Goal: Find specific page/section: Find specific page/section

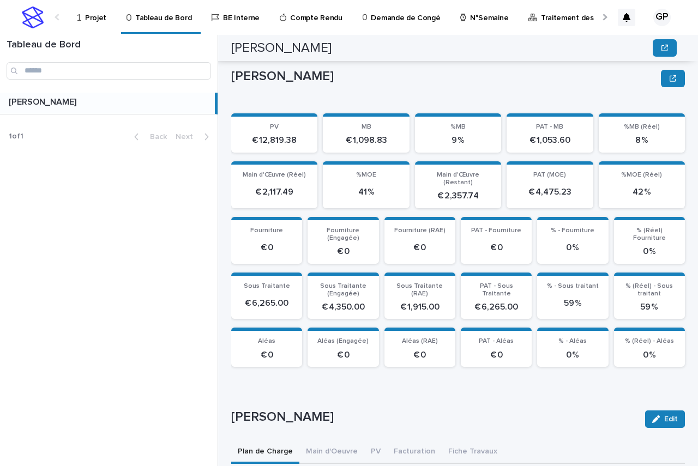
scroll to position [436, 0]
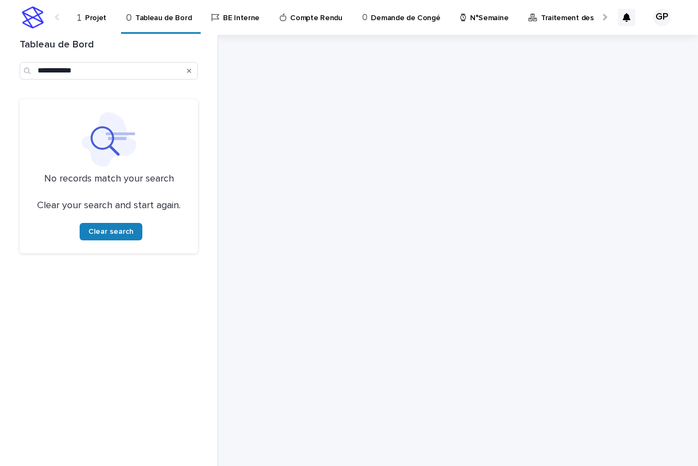
type input "**********"
click at [190, 70] on icon "Search" at bounding box center [189, 71] width 4 height 4
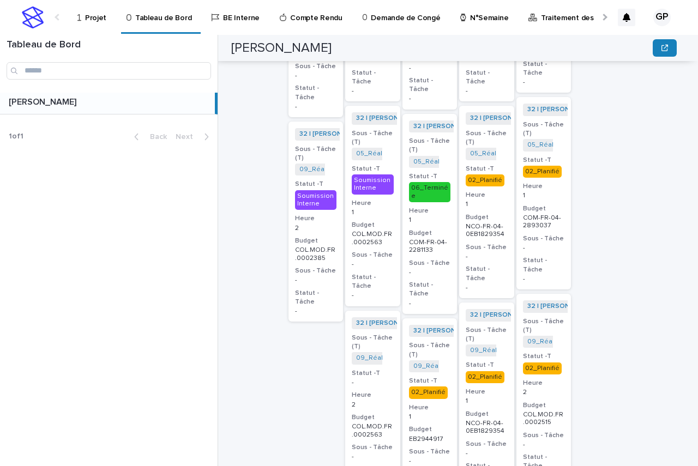
scroll to position [1036, 0]
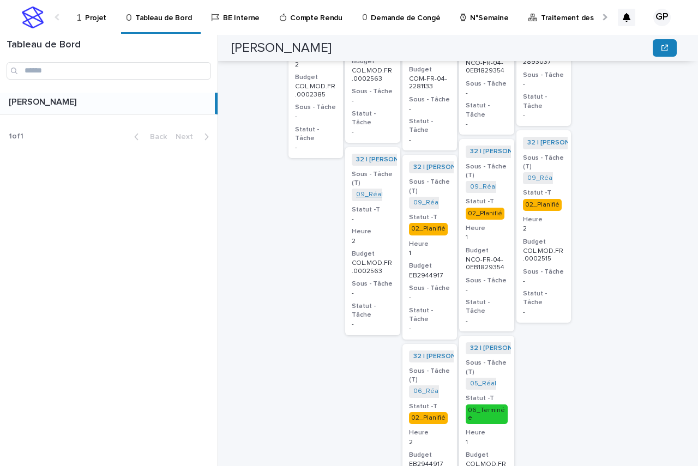
click at [362, 191] on link "09_Réalisation Chiffrage_COL.MOD.FR.0002563" at bounding box center [432, 195] width 152 height 8
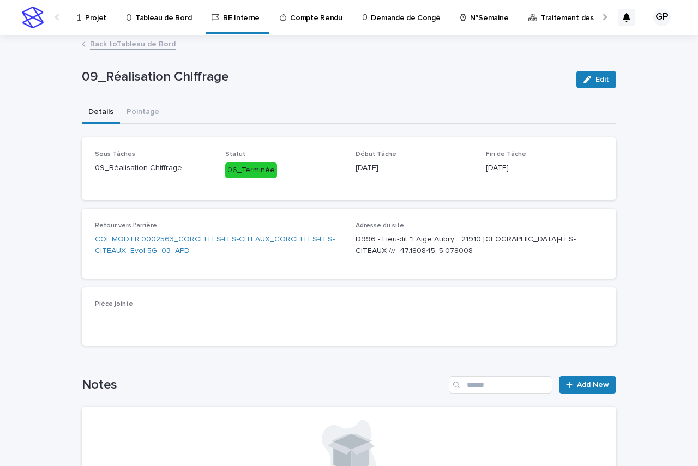
click at [135, 45] on link "Back to Tableau de Bord" at bounding box center [133, 43] width 86 height 13
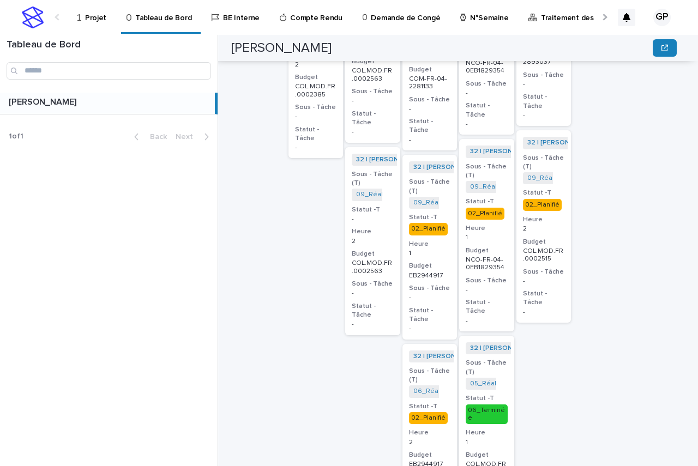
scroll to position [872, 0]
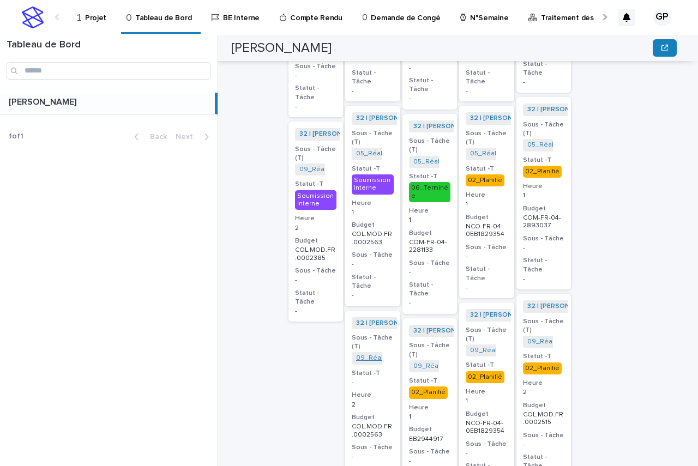
click at [362, 354] on link "09_Réalisation Chiffrage_COL.MOD.FR.0002563" at bounding box center [432, 358] width 152 height 8
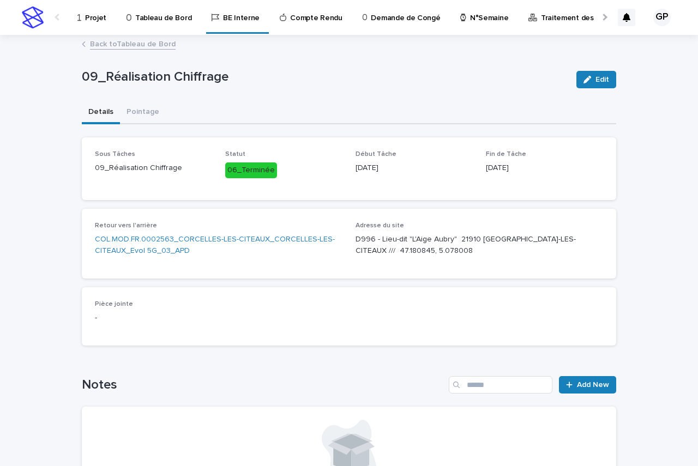
click at [126, 42] on link "Back to Tableau de Bord" at bounding box center [133, 43] width 86 height 13
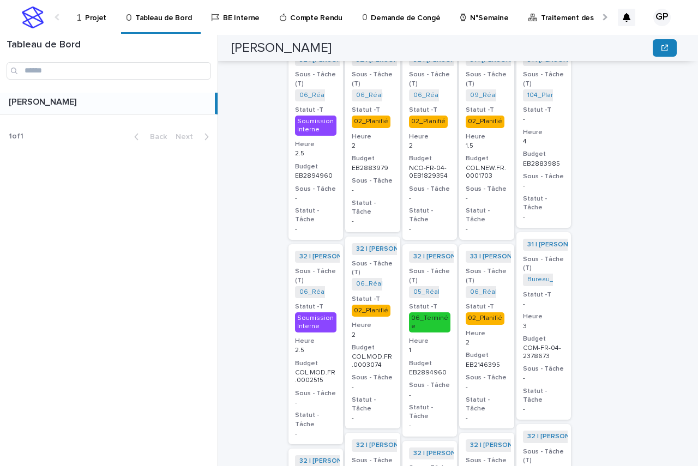
scroll to position [436, 0]
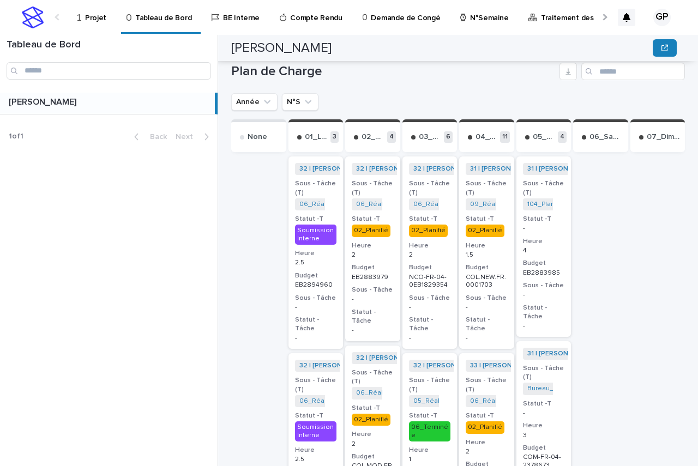
click at [419, 225] on div "02_Planifié" at bounding box center [428, 231] width 39 height 12
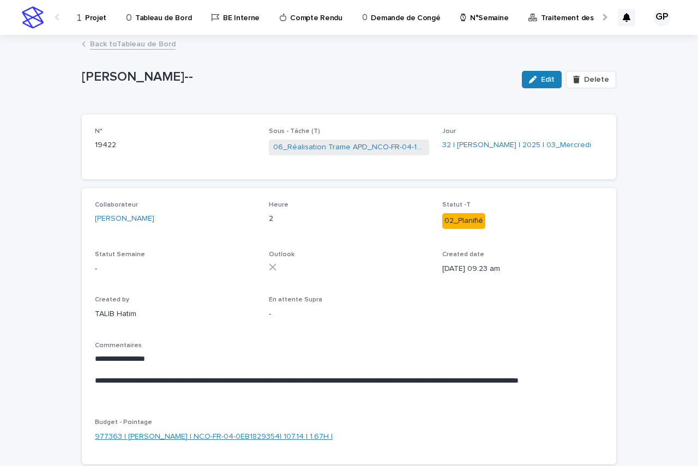
click at [205, 434] on link "977363 | GUERLAY Pascal | NCO-FR-04-0EB1829354| 107.14 | 1.67H |" at bounding box center [214, 436] width 238 height 11
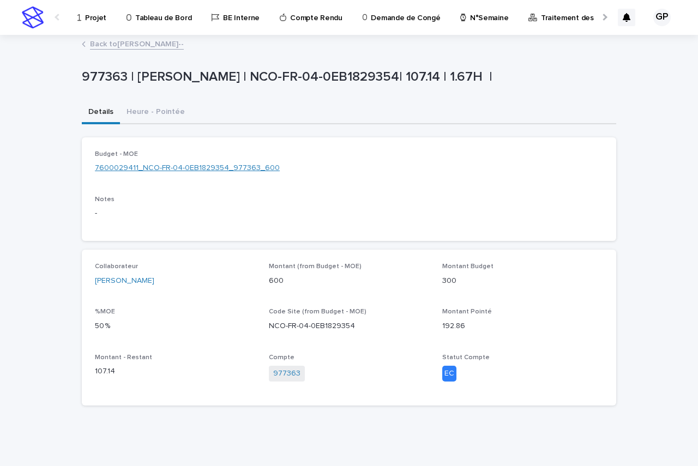
click at [201, 168] on link "7600029411_NCO-FR-04-0EB1829354_977363_600" at bounding box center [187, 167] width 185 height 11
click at [149, 111] on button "Heure - Pointée" at bounding box center [155, 112] width 71 height 23
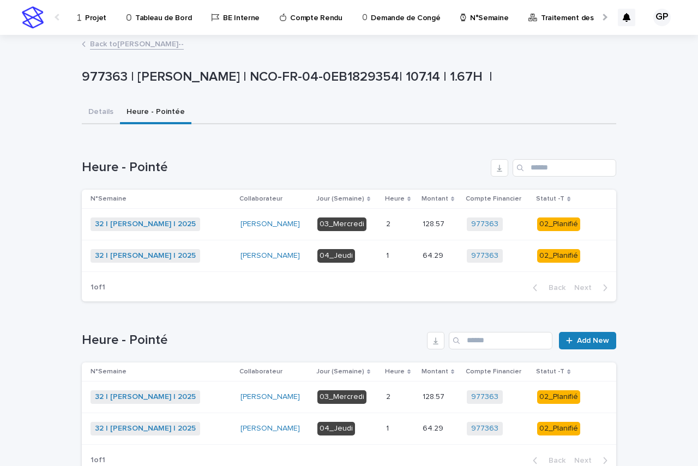
click at [108, 44] on link "Back to GUERLAY Pascal--" at bounding box center [137, 43] width 94 height 13
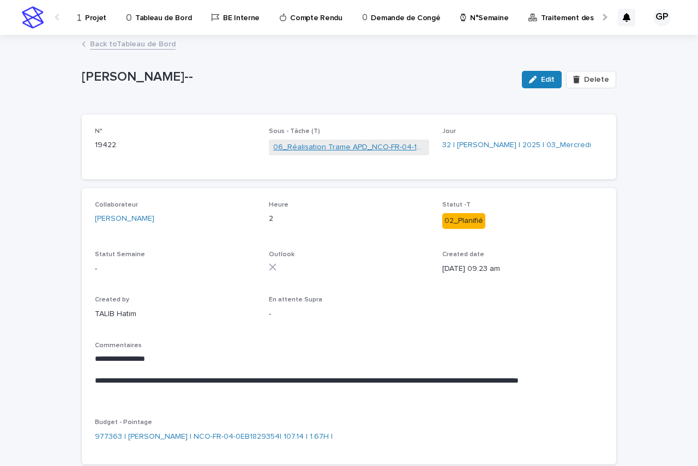
click at [337, 148] on link "06_Réalisation Trame APD_NCO-FR-04-1829354" at bounding box center [349, 147] width 152 height 11
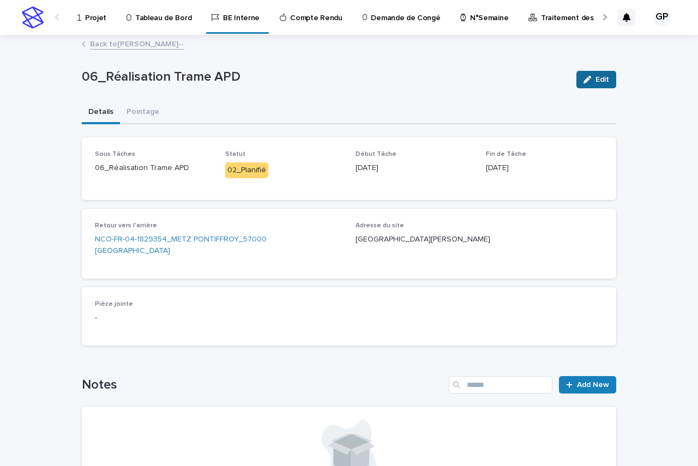
click at [590, 83] on button "Edit" at bounding box center [596, 79] width 40 height 17
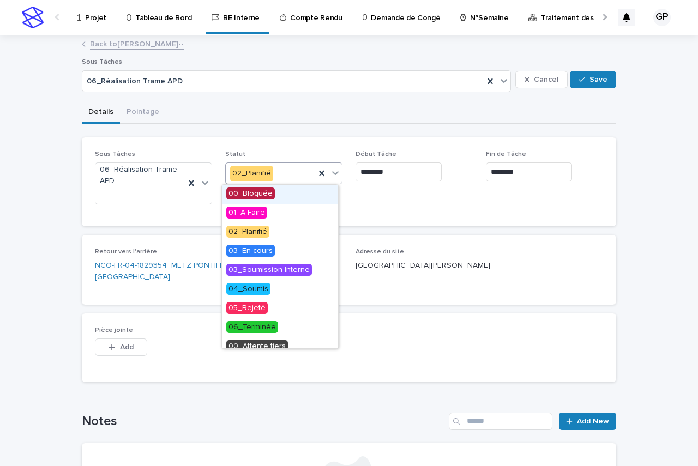
click at [330, 175] on icon at bounding box center [335, 172] width 11 height 11
click at [279, 272] on span "03_Soumission Interne" at bounding box center [269, 270] width 86 height 12
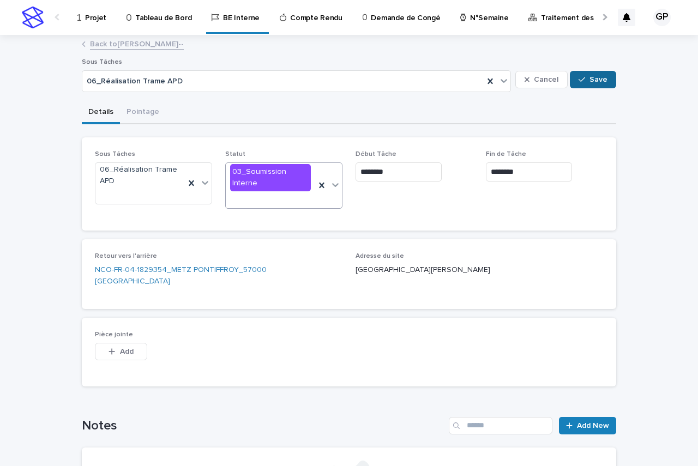
click at [584, 78] on div "button" at bounding box center [583, 80] width 11 height 8
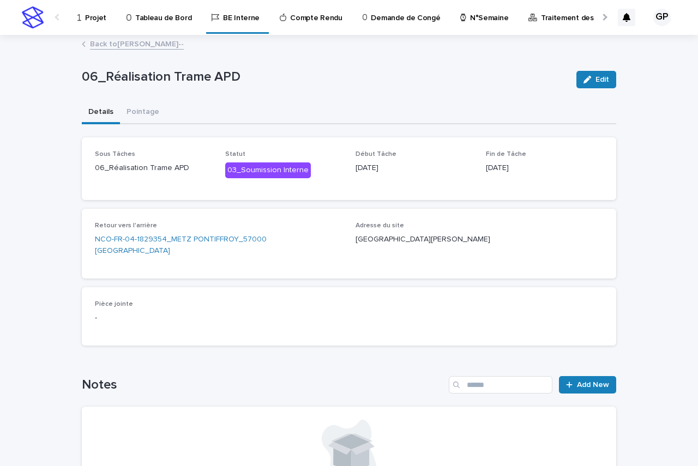
click at [141, 45] on link "Back to GUERLAY Pascal--" at bounding box center [137, 43] width 94 height 13
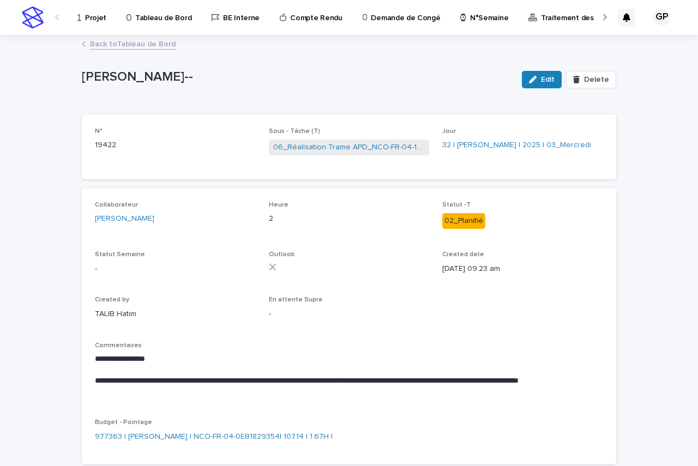
click at [104, 45] on link "Back to Tableau de Bord" at bounding box center [133, 43] width 86 height 13
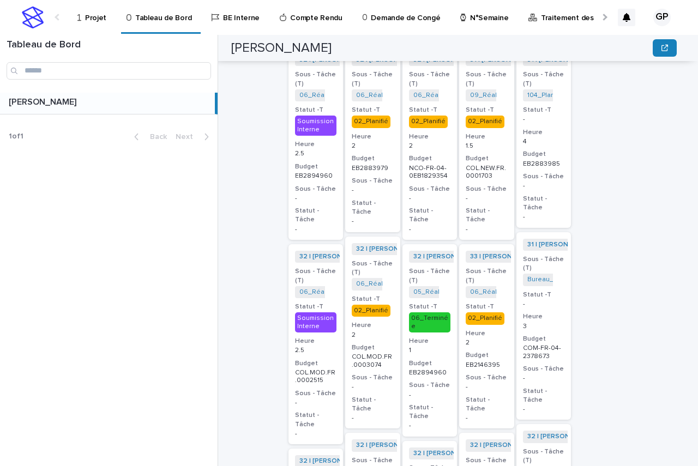
scroll to position [327, 0]
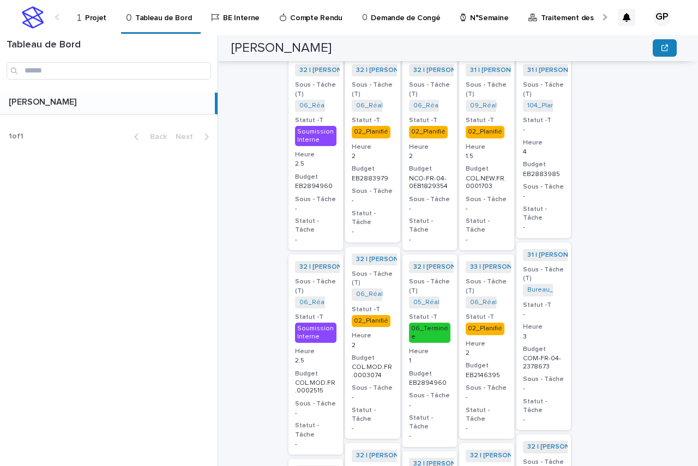
scroll to position [480, 0]
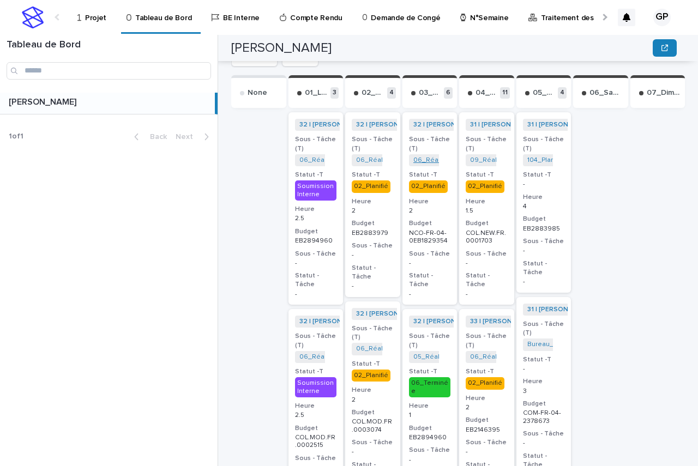
click at [416, 156] on link "06_Réalisation Trame APD_NCO-FR-04-1829354" at bounding box center [488, 160] width 150 height 8
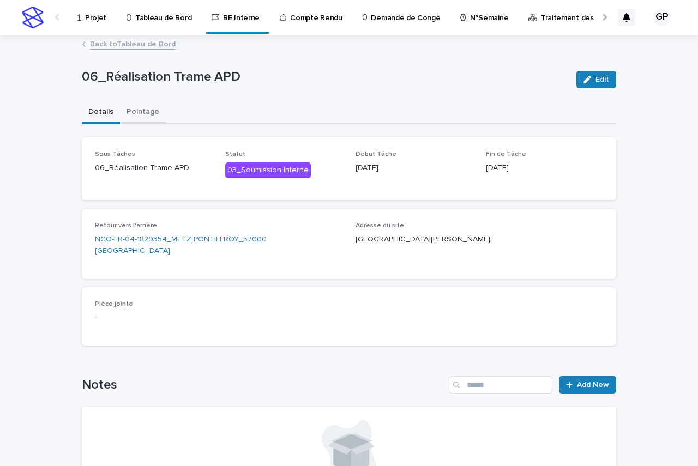
click at [143, 110] on button "Pointage" at bounding box center [143, 112] width 46 height 23
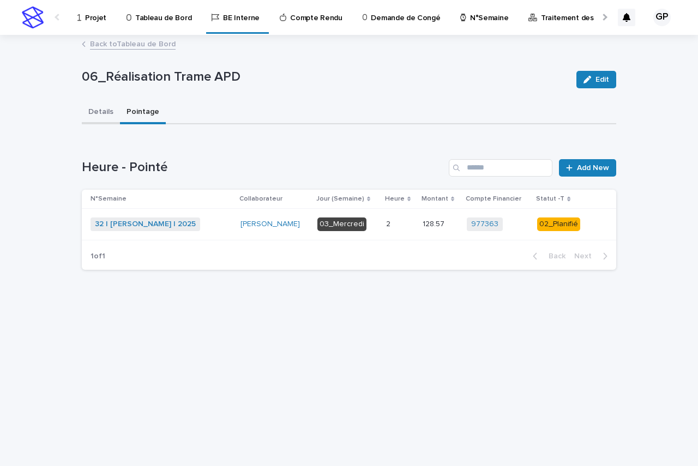
click at [106, 106] on button "Details" at bounding box center [101, 112] width 38 height 23
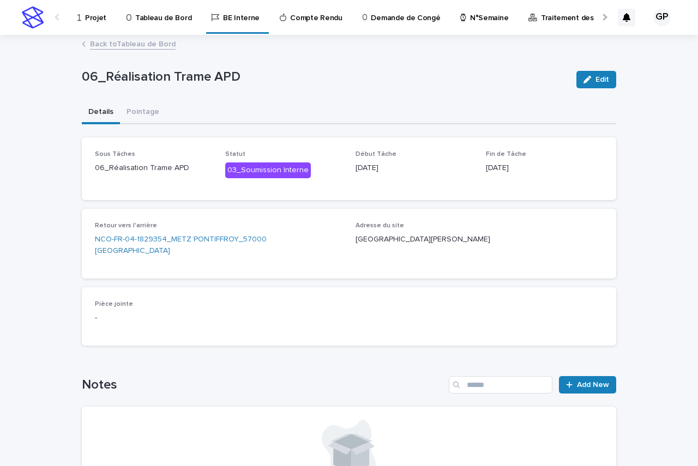
click at [107, 41] on link "Back to Tableau de Bord" at bounding box center [133, 43] width 86 height 13
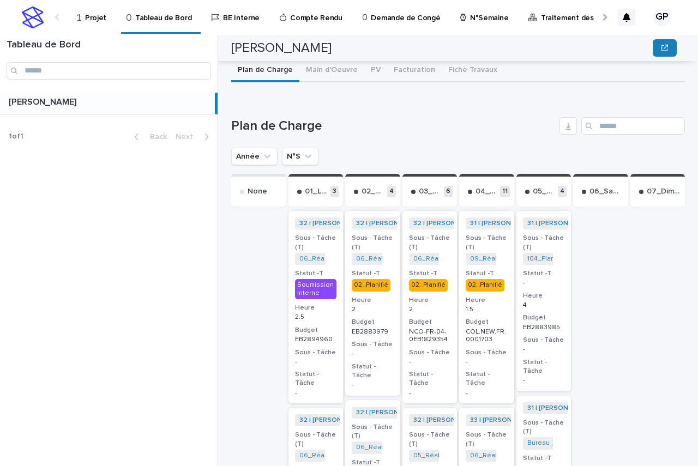
scroll to position [491, 0]
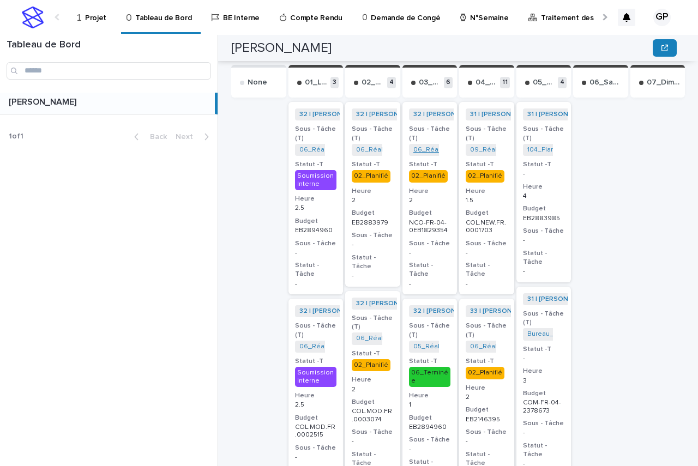
click at [417, 146] on link "06_Réalisation Trame APD_NCO-FR-04-1829354" at bounding box center [488, 150] width 150 height 8
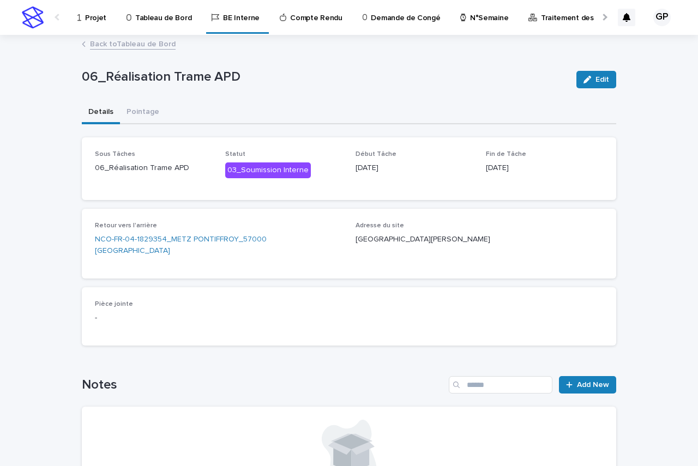
click at [92, 41] on link "Back to Tableau de Bord" at bounding box center [133, 43] width 86 height 13
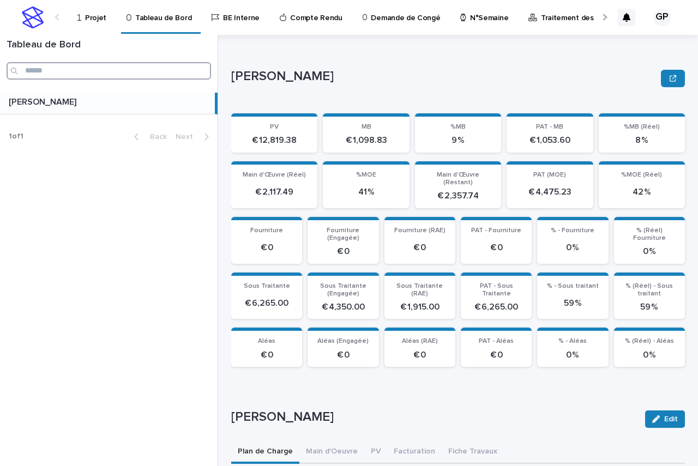
click at [109, 62] on input "Search" at bounding box center [109, 70] width 204 height 17
paste input "**********"
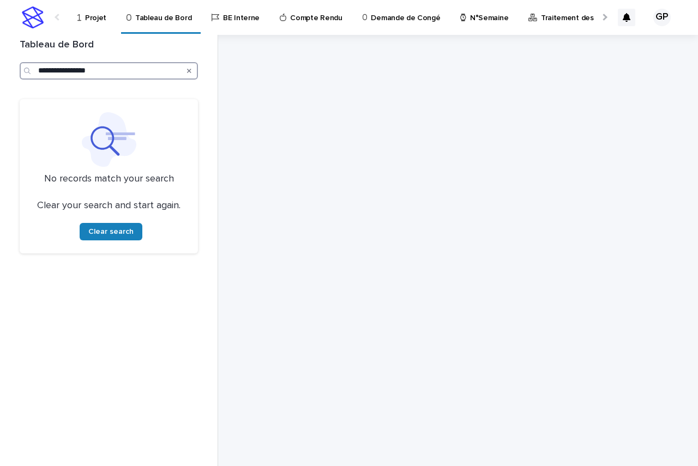
type input "**********"
click at [186, 71] on div "Search" at bounding box center [188, 70] width 17 height 17
click at [150, 16] on p "Tableau de Bord" at bounding box center [163, 11] width 56 height 23
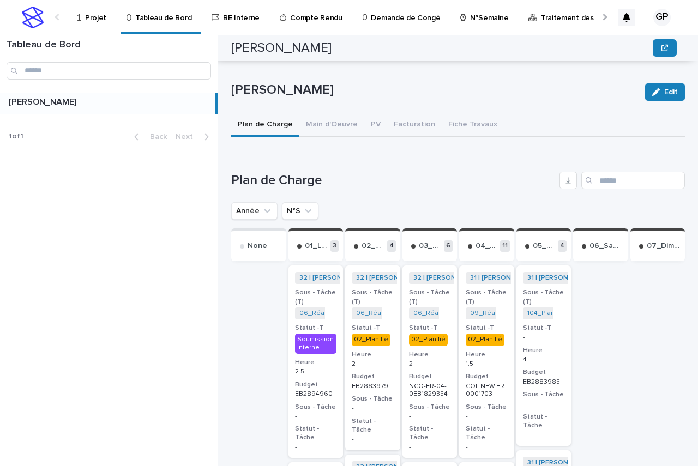
scroll to position [55, 0]
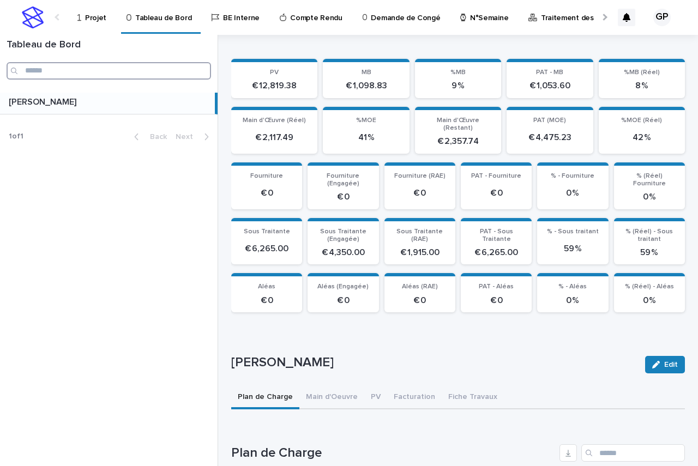
click at [72, 69] on input "Search" at bounding box center [109, 70] width 204 height 17
paste input "**********"
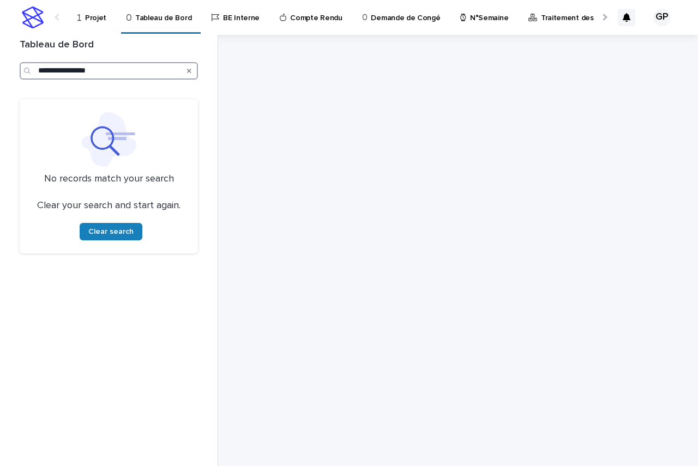
type input "**********"
click at [185, 71] on div "Search" at bounding box center [188, 70] width 17 height 17
click at [191, 73] on icon "Search" at bounding box center [189, 71] width 4 height 7
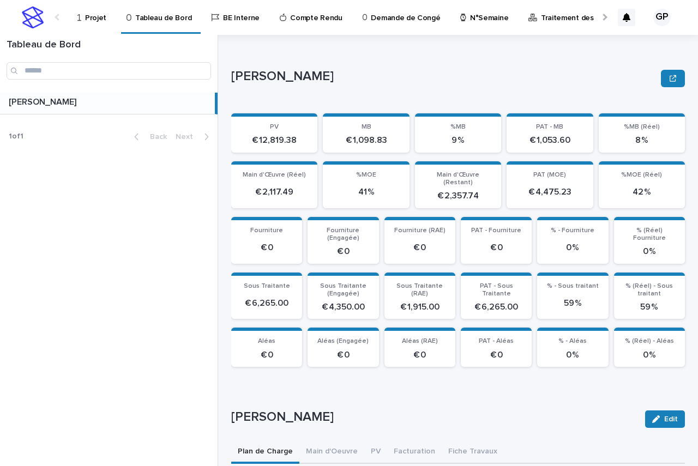
scroll to position [218, 0]
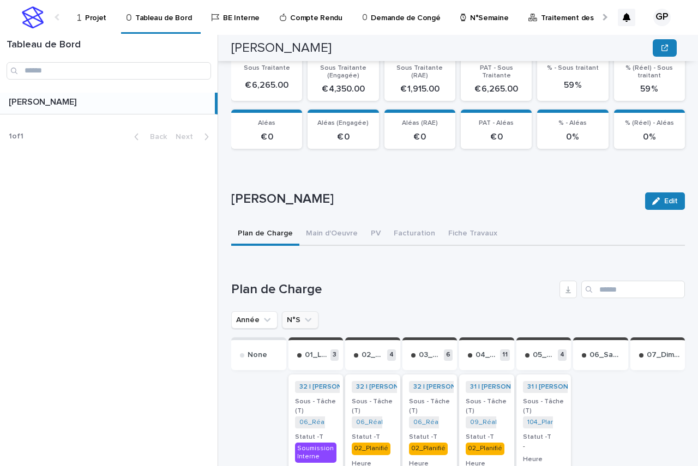
click at [292, 314] on button "N°S" at bounding box center [300, 319] width 37 height 17
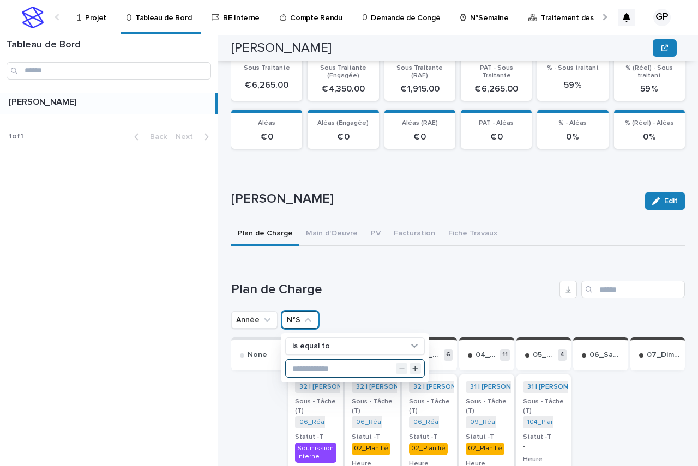
click at [308, 366] on input "text" at bounding box center [355, 368] width 138 height 17
type input "**"
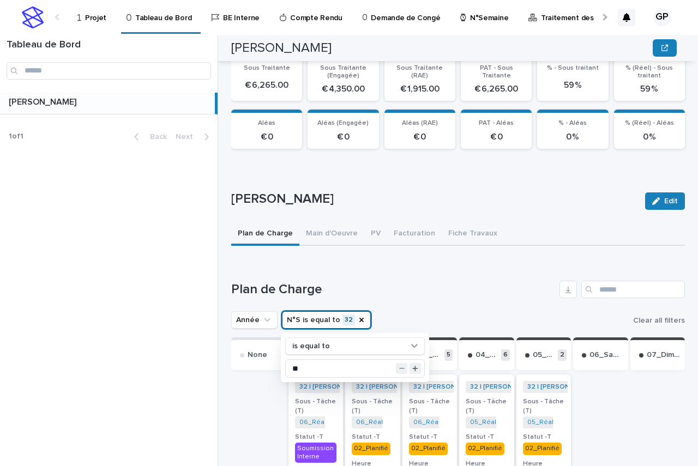
click at [397, 311] on div "Année N°S is equal to 32 is equal to ** Clear all filters" at bounding box center [457, 319] width 453 height 17
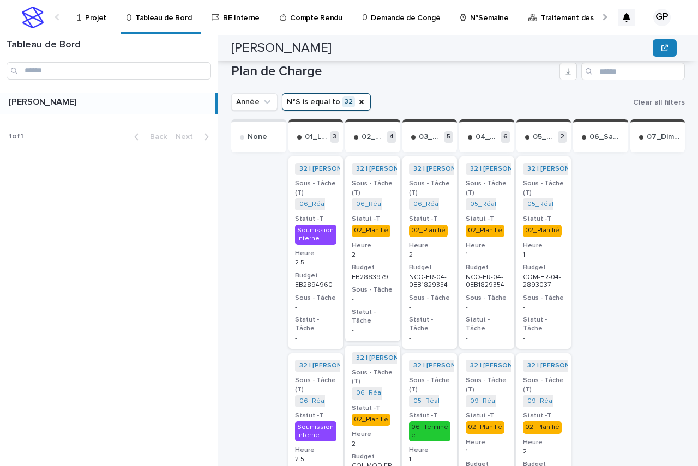
scroll to position [382, 0]
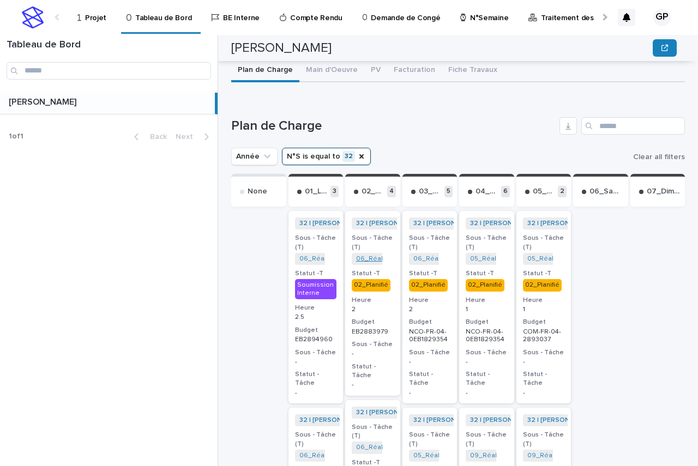
click at [360, 255] on link "06_Réalisation Trame APD_COM-FR-04-2883979" at bounding box center [432, 259] width 153 height 8
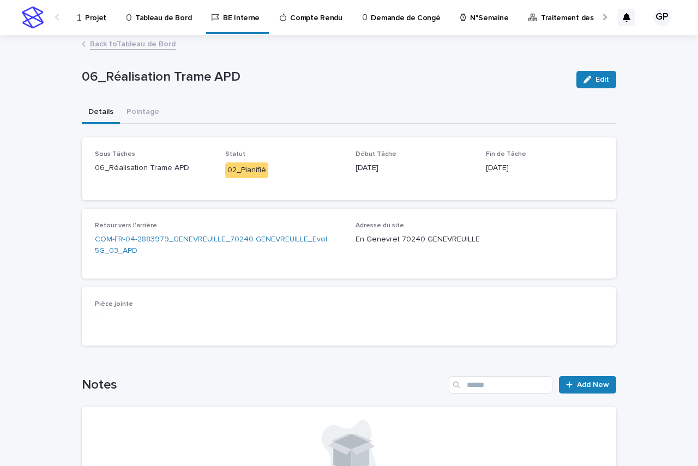
click at [104, 42] on link "Back to Tableau de Bord" at bounding box center [133, 43] width 86 height 13
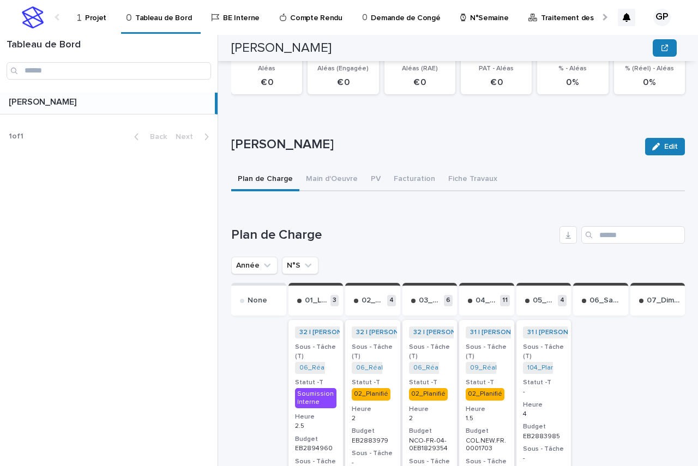
scroll to position [327, 0]
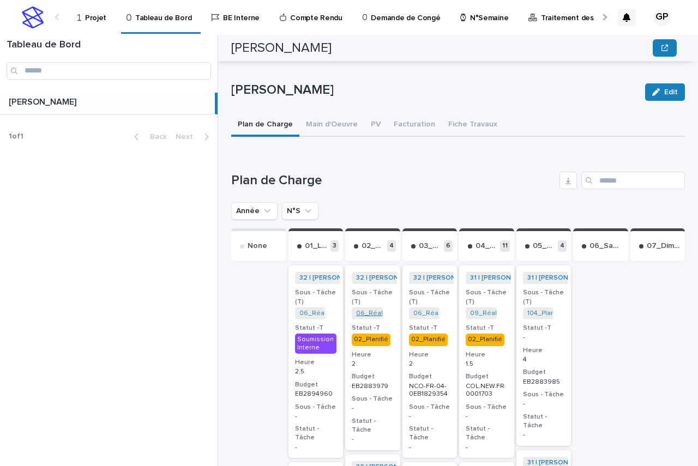
click at [362, 310] on link "06_Réalisation Trame APD_COM-FR-04-2883979" at bounding box center [432, 314] width 153 height 8
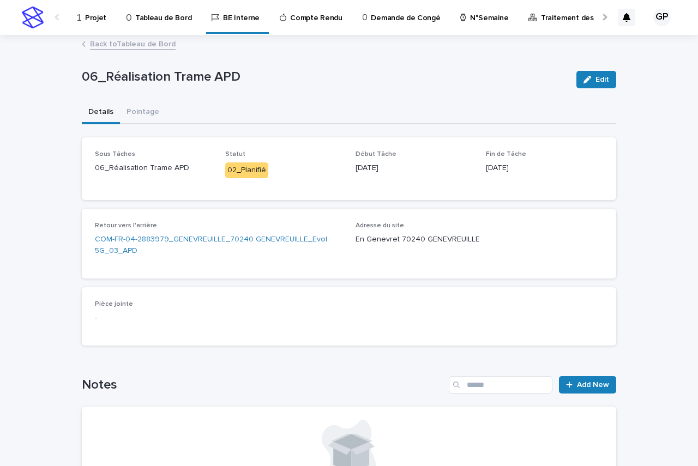
click at [135, 44] on link "Back to Tableau de Bord" at bounding box center [133, 43] width 86 height 13
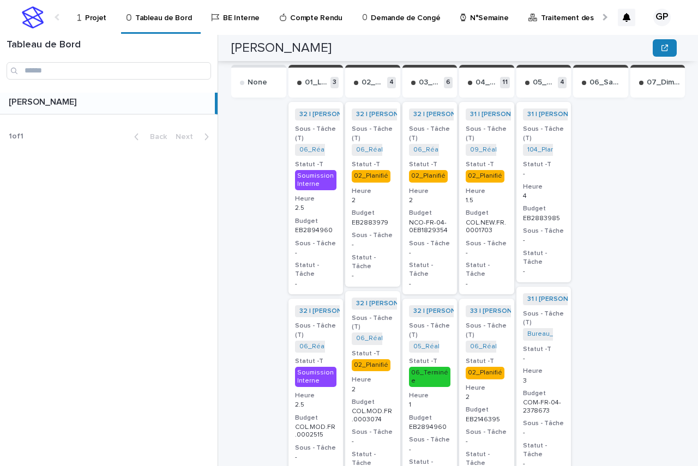
scroll to position [545, 0]
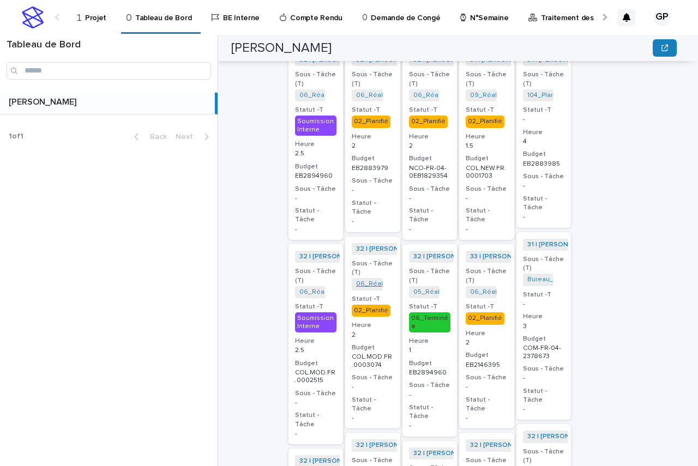
click at [362, 280] on link "06_Réalisation Trame APD_COL.MOD.FR.0003074" at bounding box center [434, 284] width 157 height 8
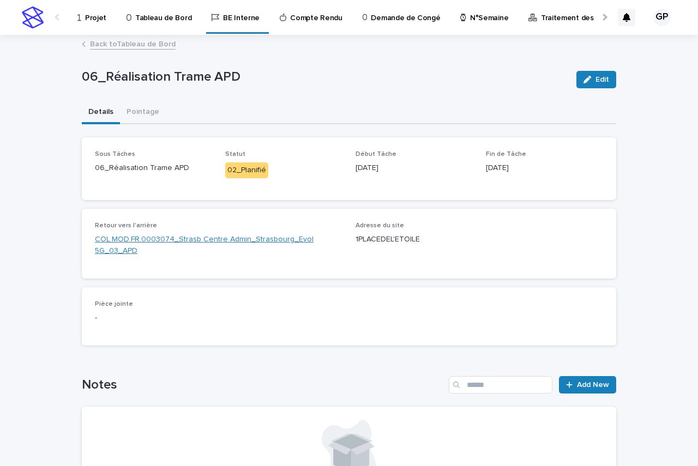
click at [216, 237] on link "COL.MOD.FR.0003074_Strasb Centre Admin_Strasbourg_Evol 5G_03_APD" at bounding box center [218, 245] width 247 height 23
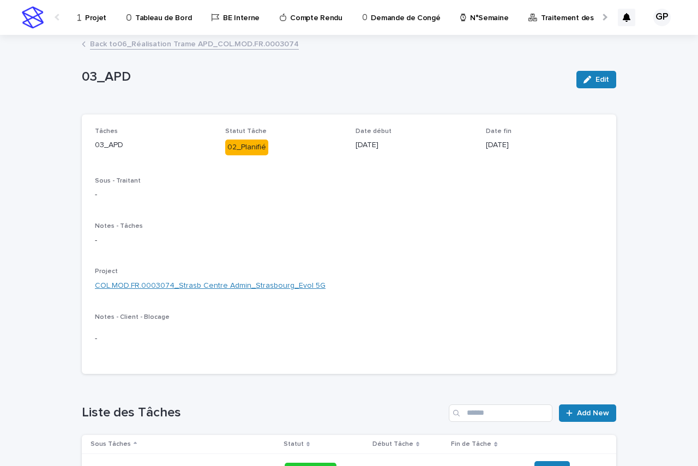
click at [233, 284] on link "COL.MOD.FR.0003074_Strasb Centre Admin_Strasbourg_Evol 5G" at bounding box center [210, 285] width 231 height 11
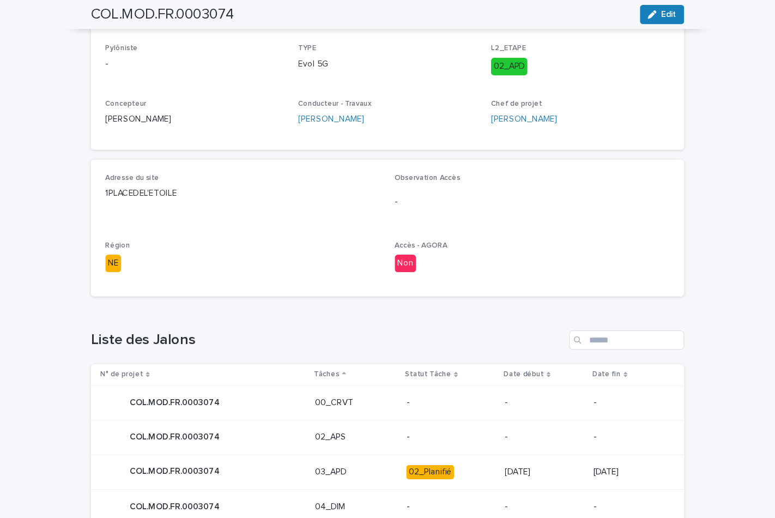
scroll to position [218, 0]
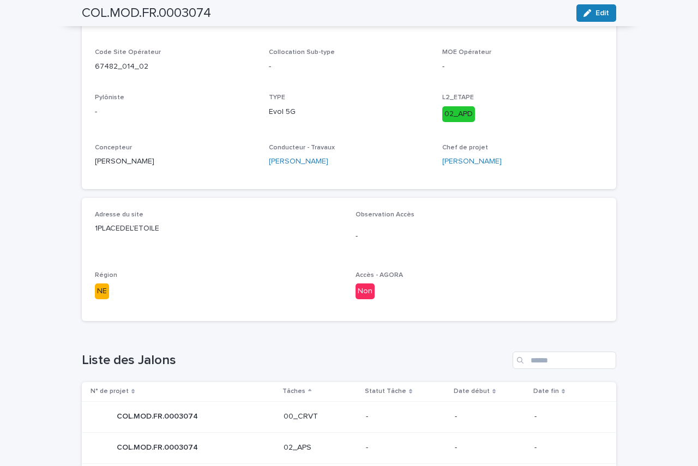
click at [666, 259] on div "Loading... Saving… Loading... Saving… COL.MOD.FR.0003074 Edit C5 COL.MOD.FR.000…" at bounding box center [349, 355] width 698 height 1023
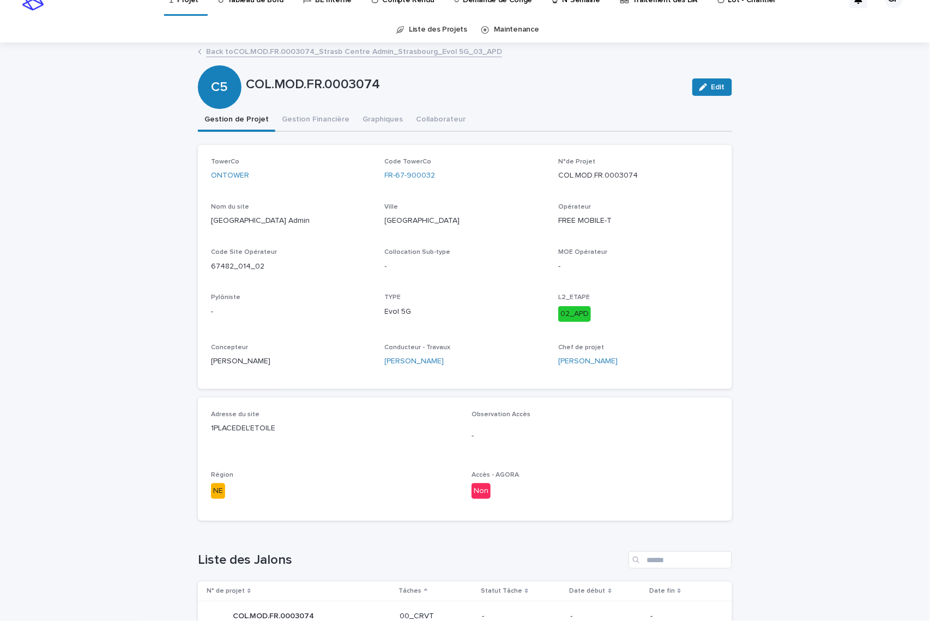
scroll to position [0, 0]
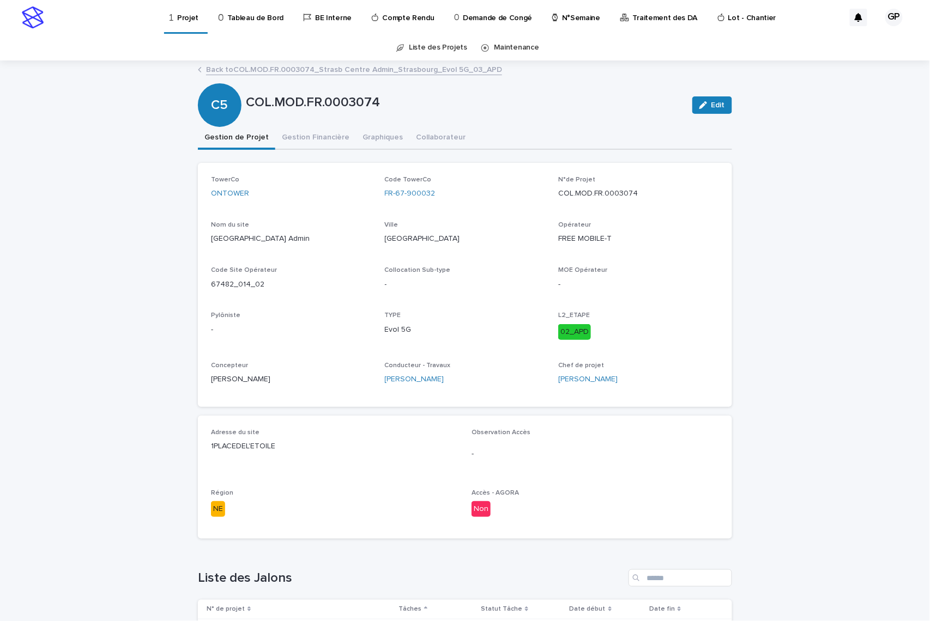
click at [254, 68] on link "Back to COL.MOD.FR.0003074_Strasb Centre Admin_Strasbourg_Evol 5G_03_APD" at bounding box center [354, 69] width 296 height 13
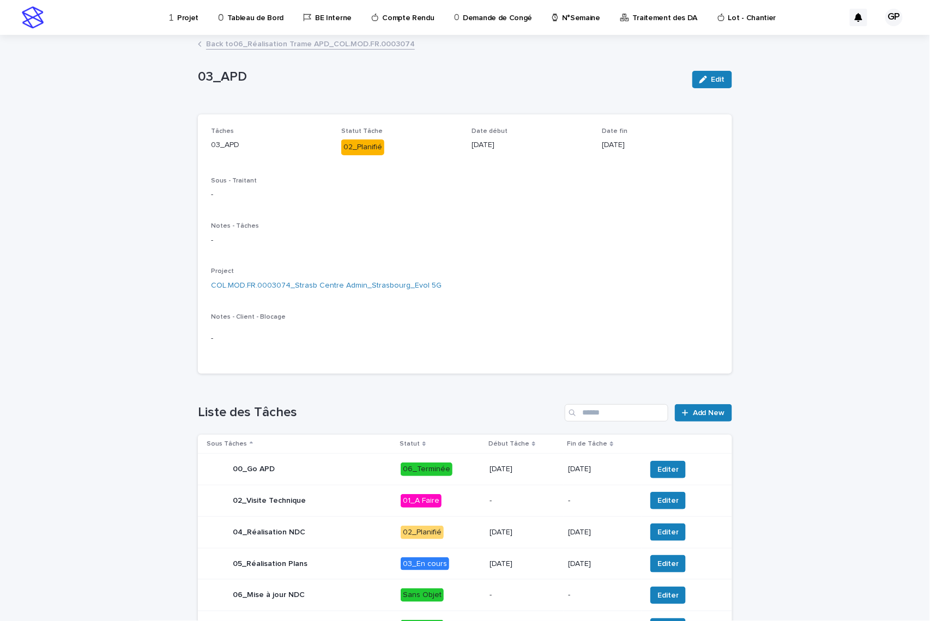
click at [258, 46] on link "Back to 06_Réalisation Trame APD_COL.MOD.FR.0003074" at bounding box center [310, 43] width 209 height 13
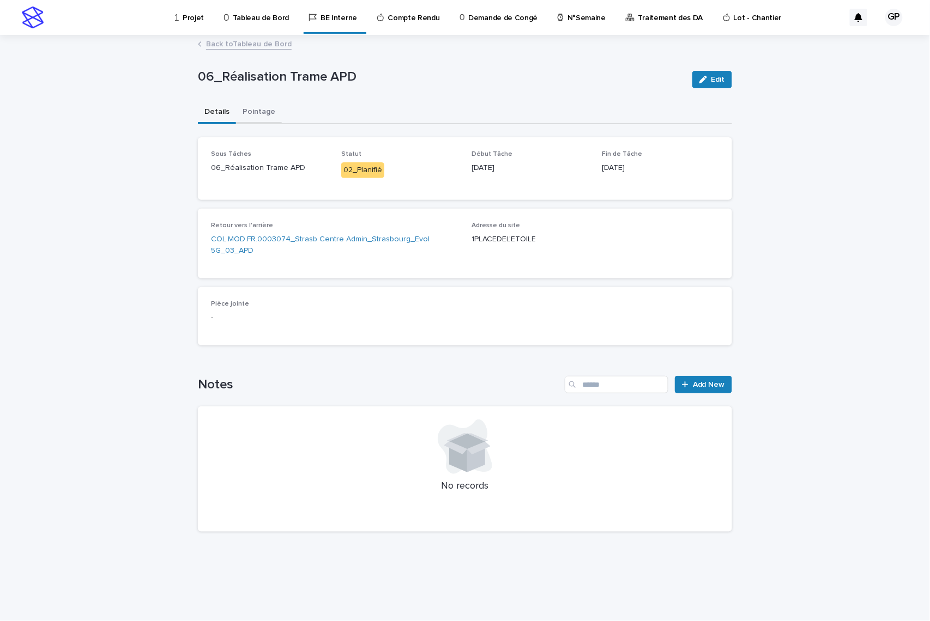
click at [262, 109] on button "Pointage" at bounding box center [259, 112] width 46 height 23
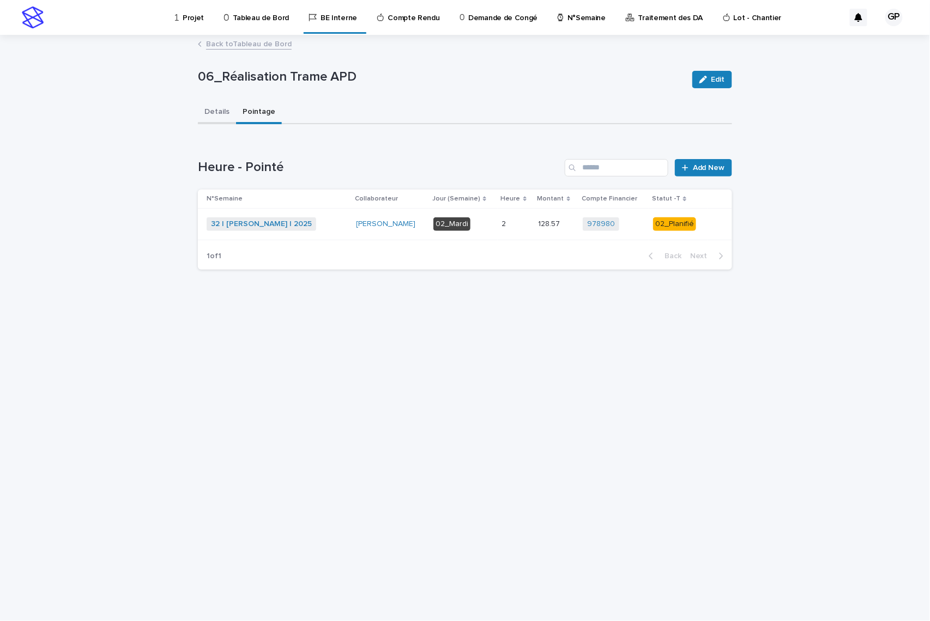
click at [216, 112] on button "Details" at bounding box center [217, 112] width 38 height 23
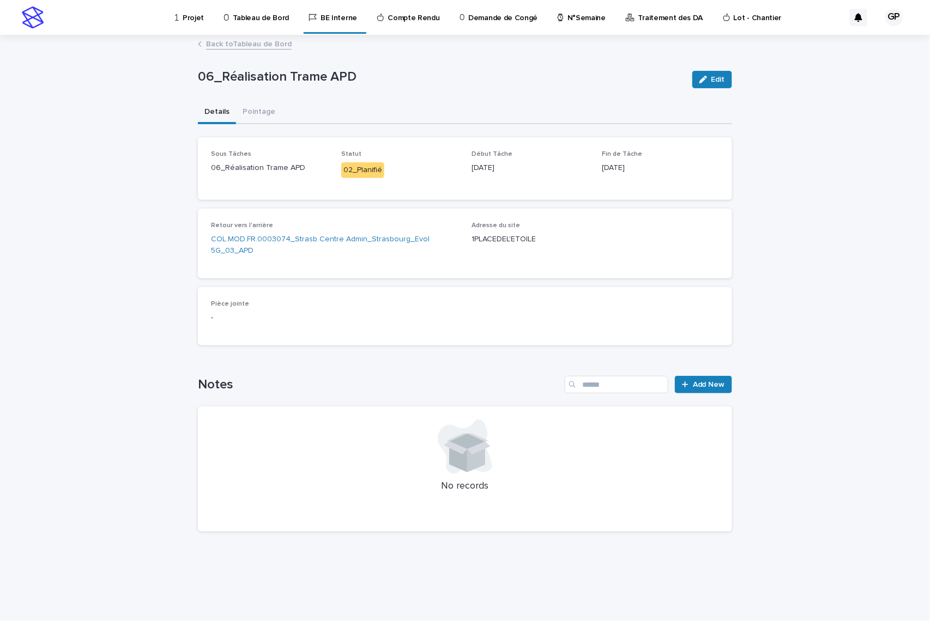
click at [214, 44] on link "Back to Tableau de Bord" at bounding box center [249, 43] width 86 height 13
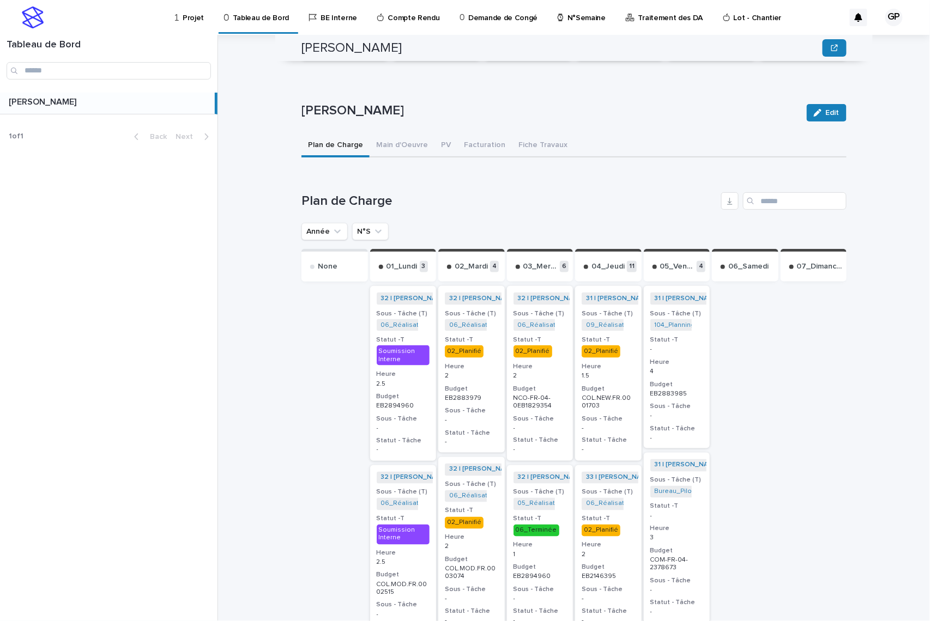
scroll to position [363, 0]
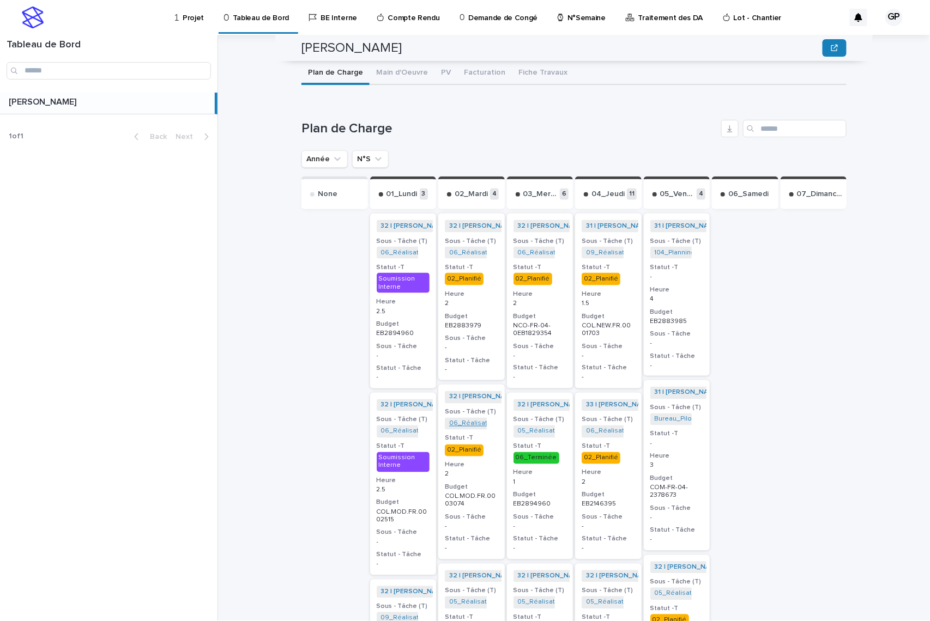
click at [452, 420] on link "06_Réalisation Trame APD_COL.MOD.FR.0003074" at bounding box center [527, 424] width 157 height 8
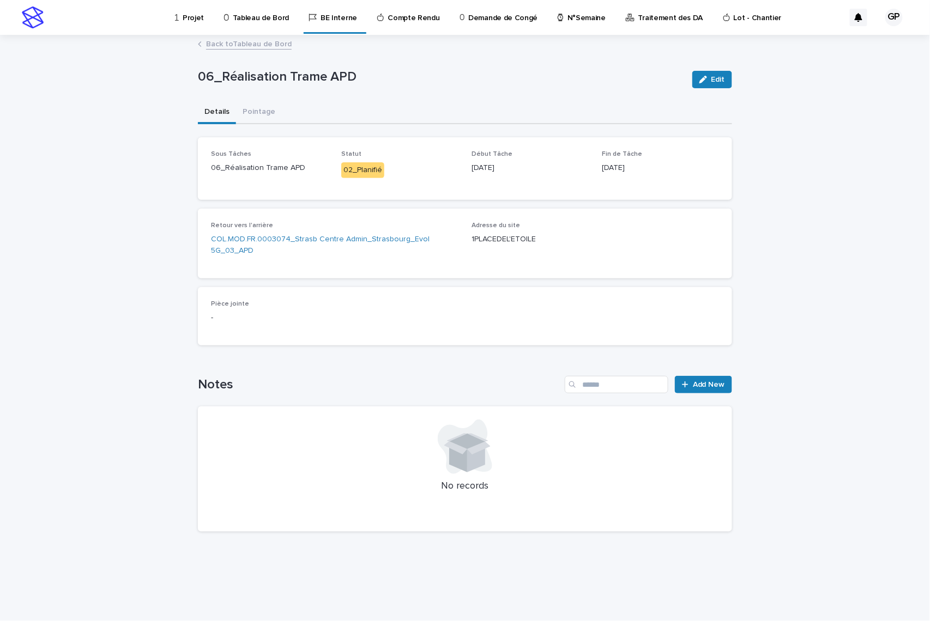
click at [238, 37] on link "Back to Tableau de Bord" at bounding box center [249, 43] width 86 height 13
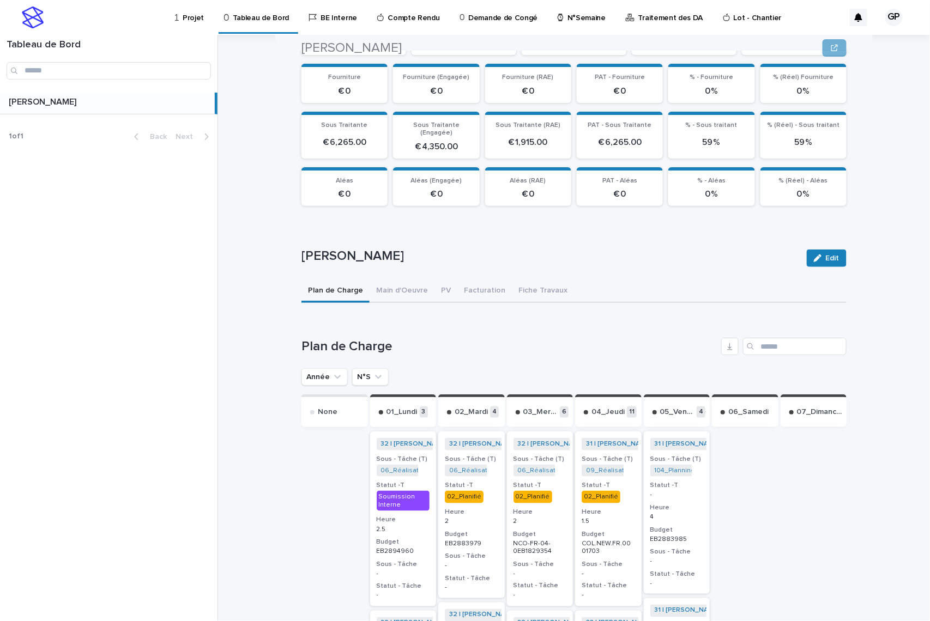
scroll to position [363, 0]
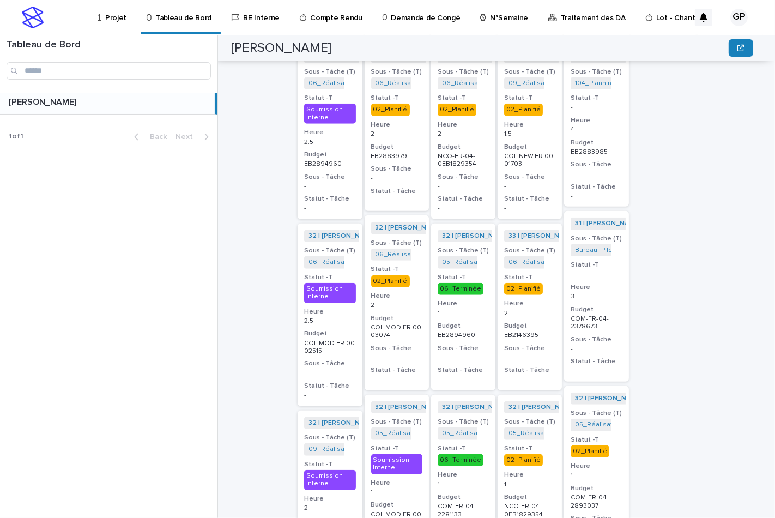
scroll to position [411, 0]
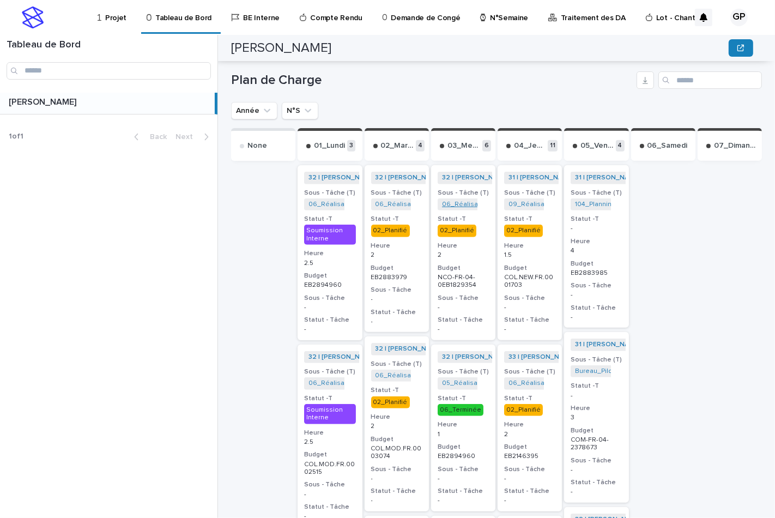
click at [461, 201] on link "06_Réalisation Trame APD_NCO-FR-04-1829354" at bounding box center [517, 205] width 150 height 8
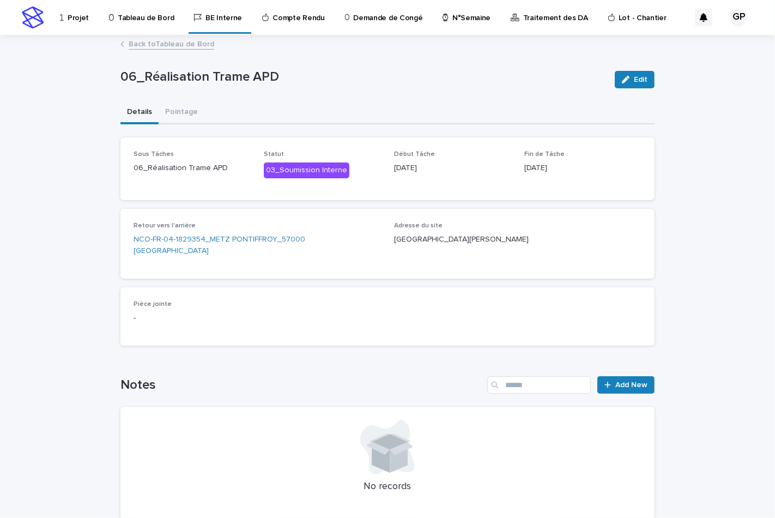
click at [193, 44] on link "Back to Tableau de Bord" at bounding box center [172, 43] width 86 height 13
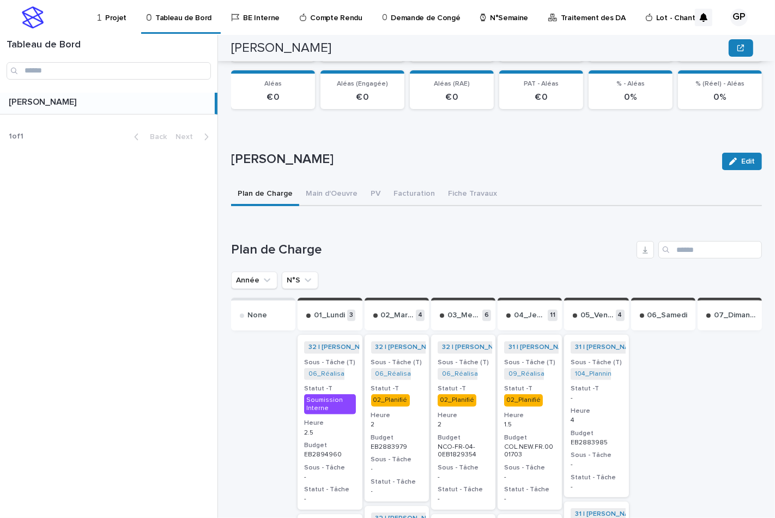
scroll to position [302, 0]
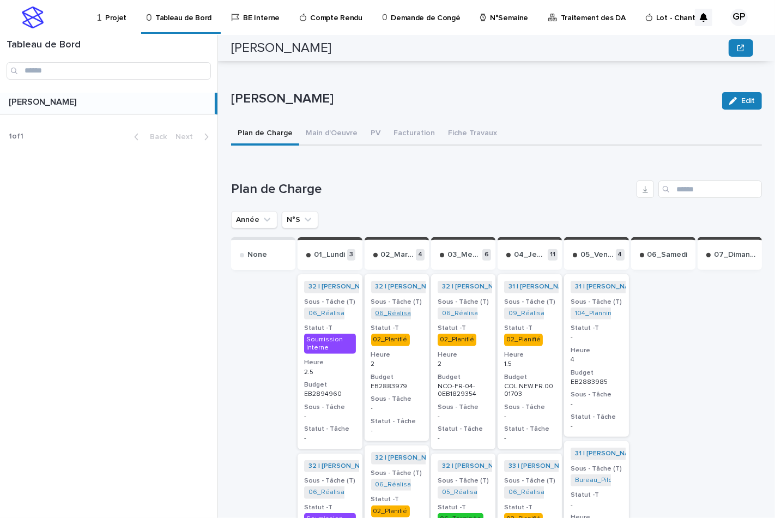
click at [387, 310] on link "06_Réalisation Trame APD_COM-FR-04-2883979" at bounding box center [452, 314] width 153 height 8
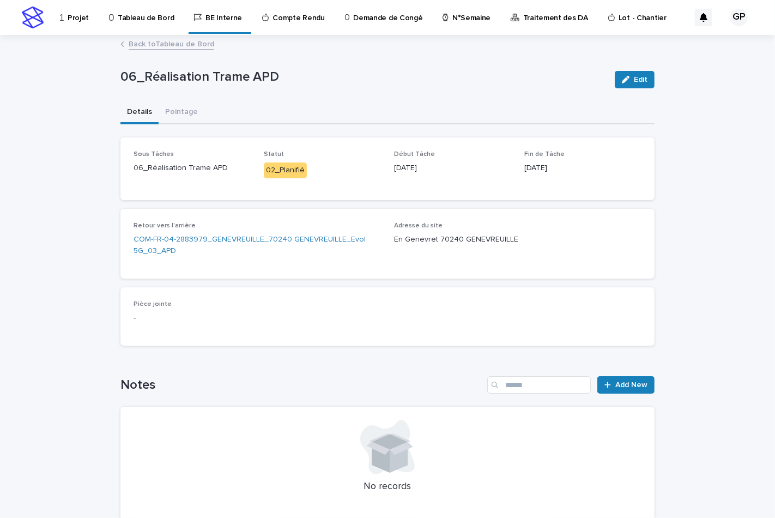
click at [167, 46] on link "Back to Tableau de Bord" at bounding box center [172, 43] width 86 height 13
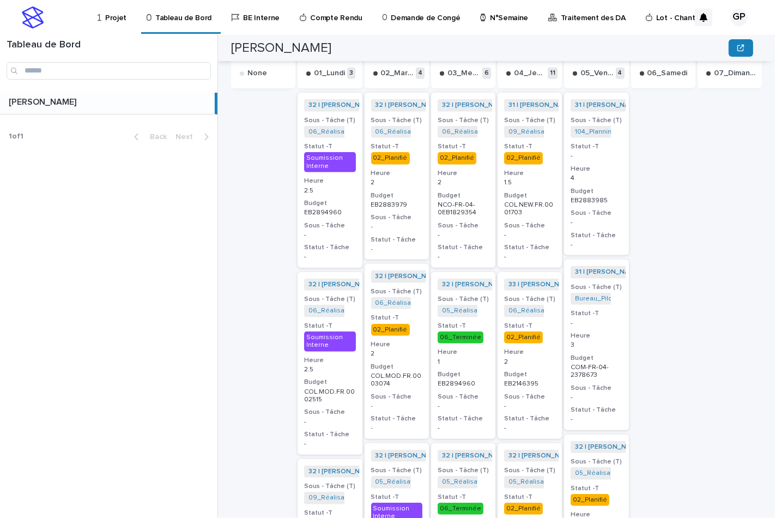
scroll to position [423, 0]
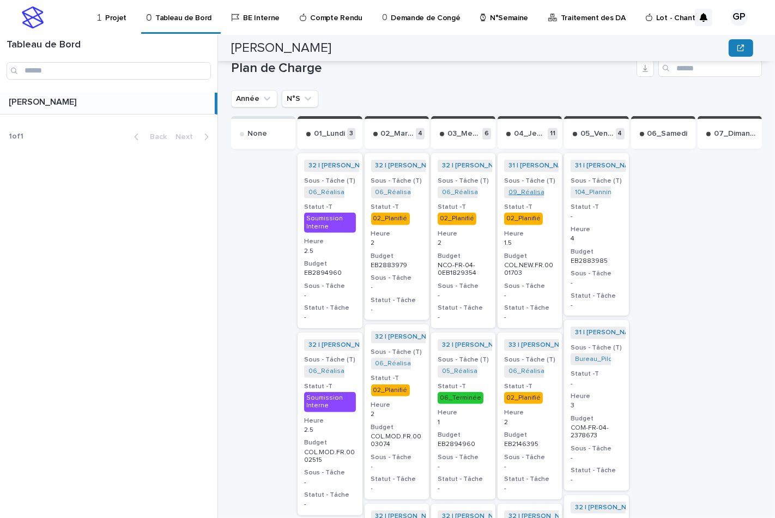
click at [513, 189] on link "09_Réalisation Chiffrage_COL.NEW.FR.0001703" at bounding box center [582, 193] width 148 height 8
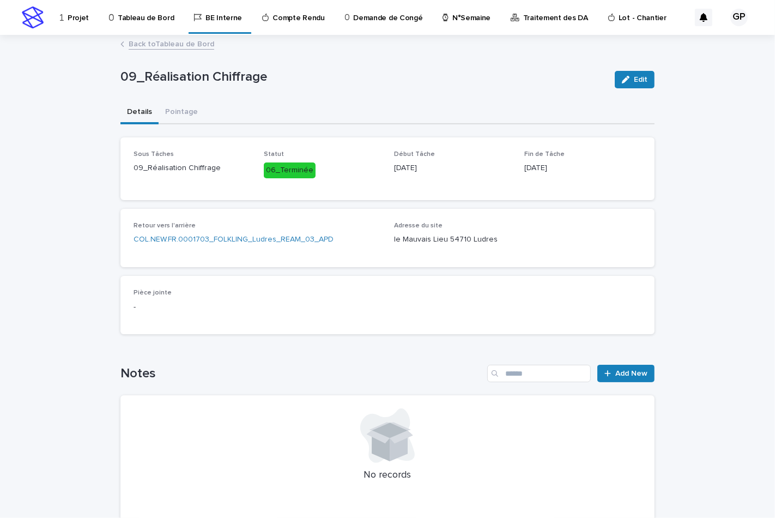
click at [169, 46] on link "Back to Tableau de Bord" at bounding box center [172, 43] width 86 height 13
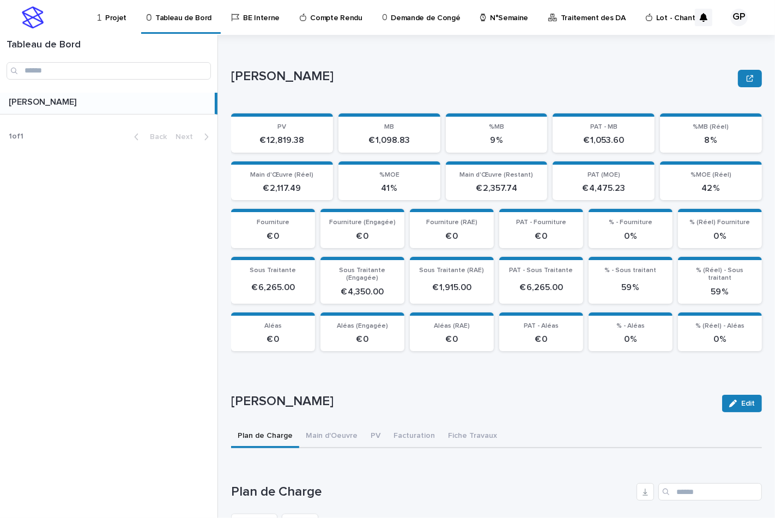
scroll to position [242, 0]
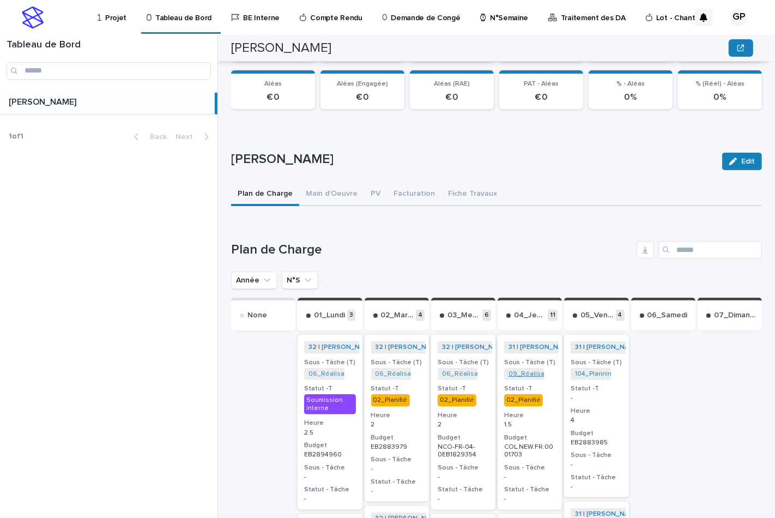
click at [519, 372] on link "09_Réalisation Chiffrage_COL.NEW.FR.0001703" at bounding box center [582, 374] width 148 height 8
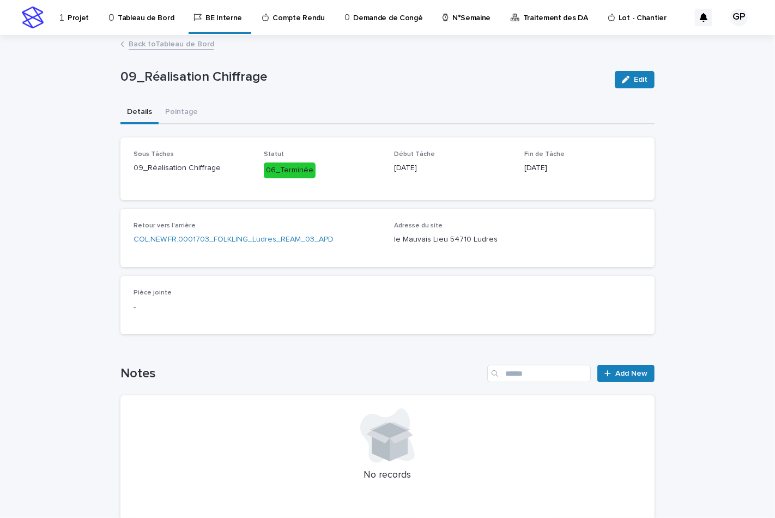
click at [147, 41] on link "Back to Tableau de Bord" at bounding box center [172, 43] width 86 height 13
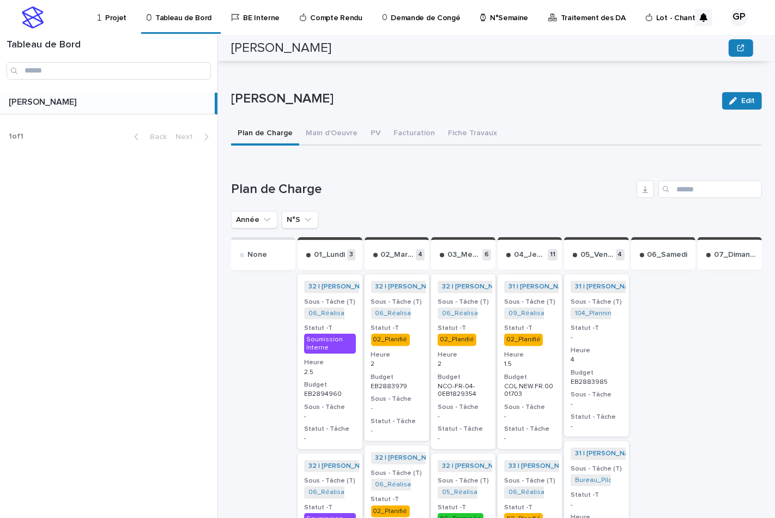
scroll to position [423, 0]
